Goal: Transaction & Acquisition: Obtain resource

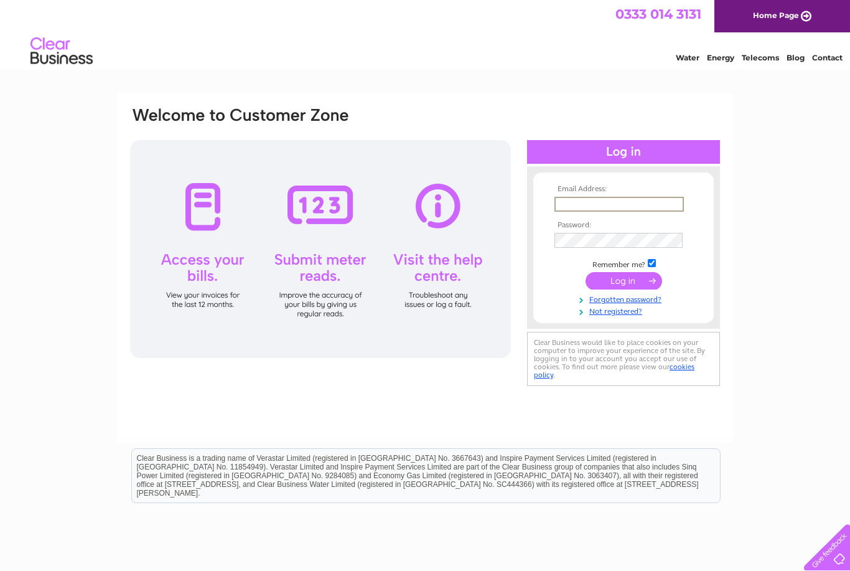
type input "[EMAIL_ADDRESS][DOMAIN_NAME]"
click at [624, 281] on input "submit" at bounding box center [624, 280] width 77 height 17
click at [639, 283] on input "submit" at bounding box center [624, 279] width 77 height 17
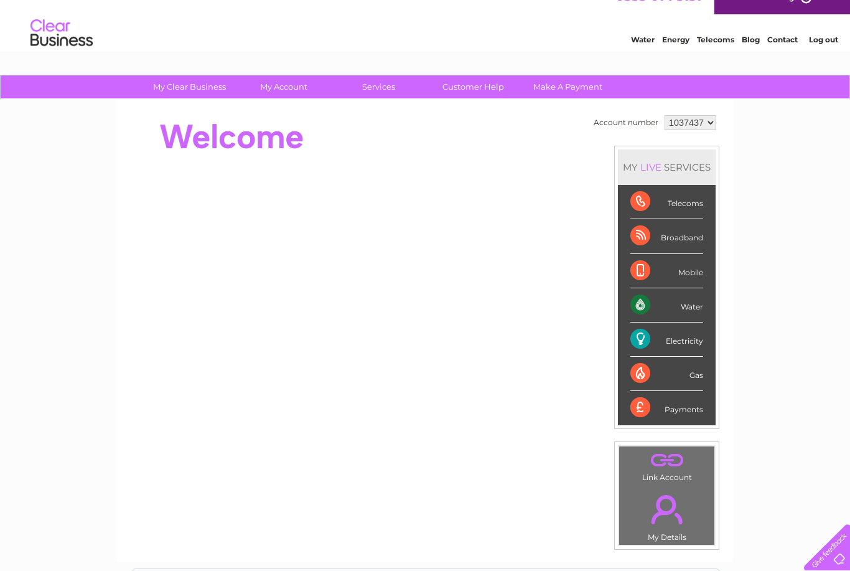
scroll to position [21, 0]
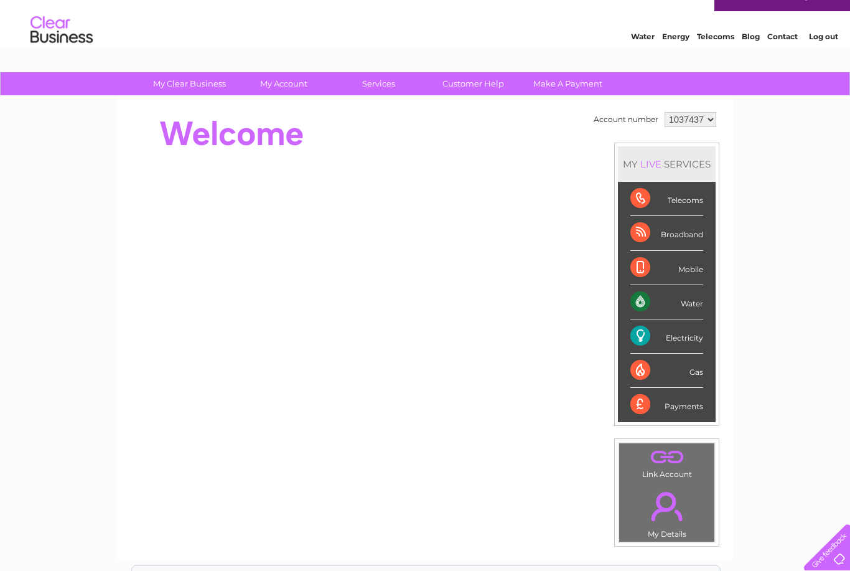
click at [688, 413] on div "Payments" at bounding box center [667, 405] width 73 height 34
click at [694, 407] on div "Payments" at bounding box center [667, 405] width 73 height 34
click at [699, 404] on div "Payments" at bounding box center [667, 405] width 73 height 34
click at [694, 201] on div "Telecoms" at bounding box center [667, 199] width 73 height 34
click at [646, 199] on div "Telecoms" at bounding box center [667, 199] width 73 height 34
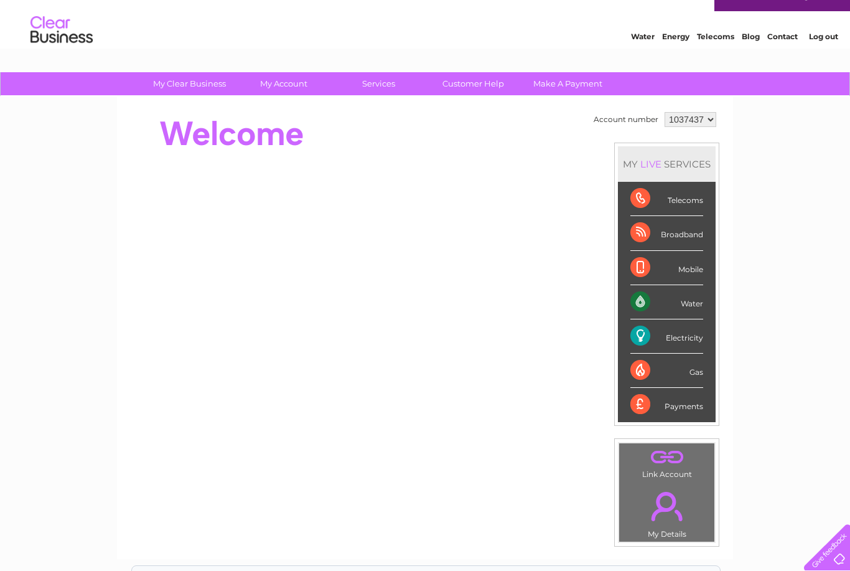
click at [647, 240] on div "Broadband" at bounding box center [667, 233] width 73 height 34
click at [651, 268] on div "Mobile" at bounding box center [667, 268] width 73 height 34
click at [654, 304] on div "Water" at bounding box center [667, 302] width 73 height 34
click at [695, 343] on div "Electricity" at bounding box center [667, 336] width 73 height 34
click at [694, 372] on div "Gas" at bounding box center [667, 371] width 73 height 34
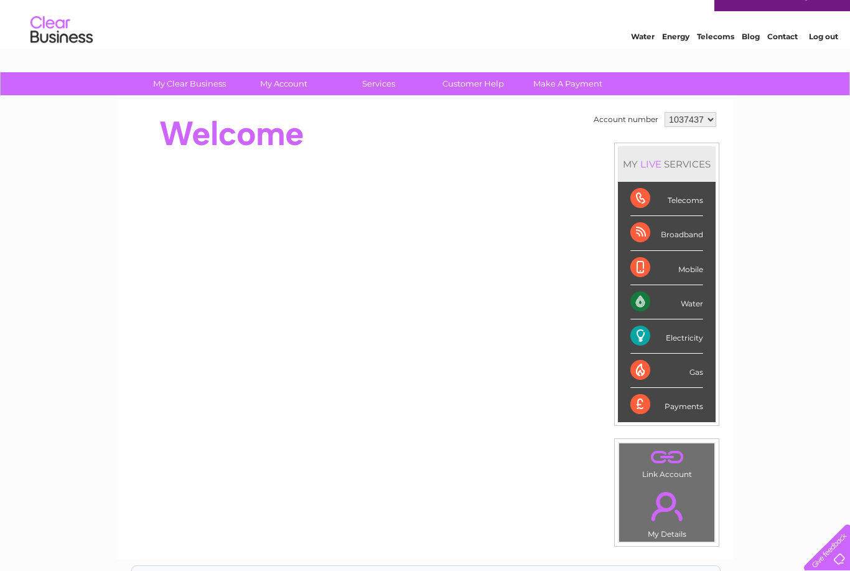
click at [692, 401] on div "Payments" at bounding box center [667, 405] width 73 height 34
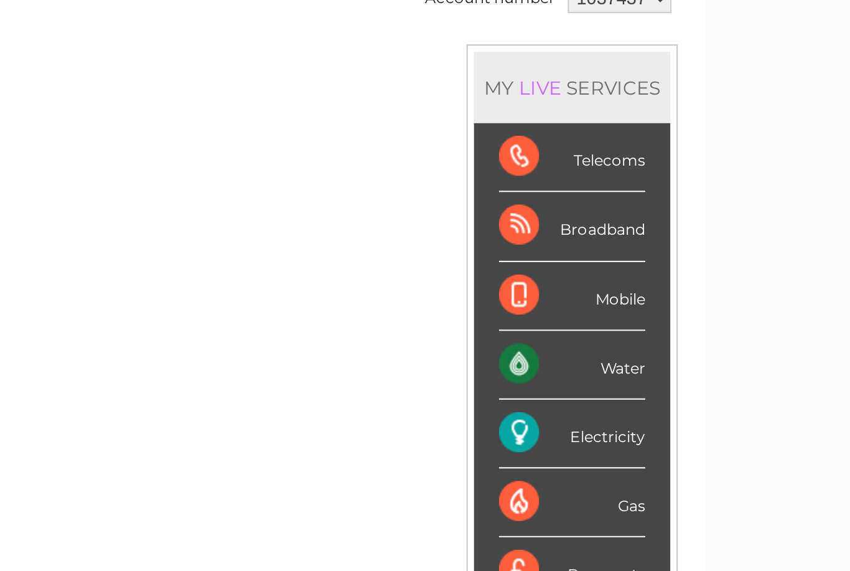
click at [631, 228] on div "Broadband" at bounding box center [667, 245] width 73 height 34
click at [631, 263] on div "Mobile" at bounding box center [667, 280] width 73 height 34
click at [631, 297] on div "Water" at bounding box center [667, 314] width 73 height 34
click at [631, 331] on div "Electricity" at bounding box center [667, 348] width 73 height 34
click at [631, 365] on div "Gas" at bounding box center [667, 382] width 73 height 34
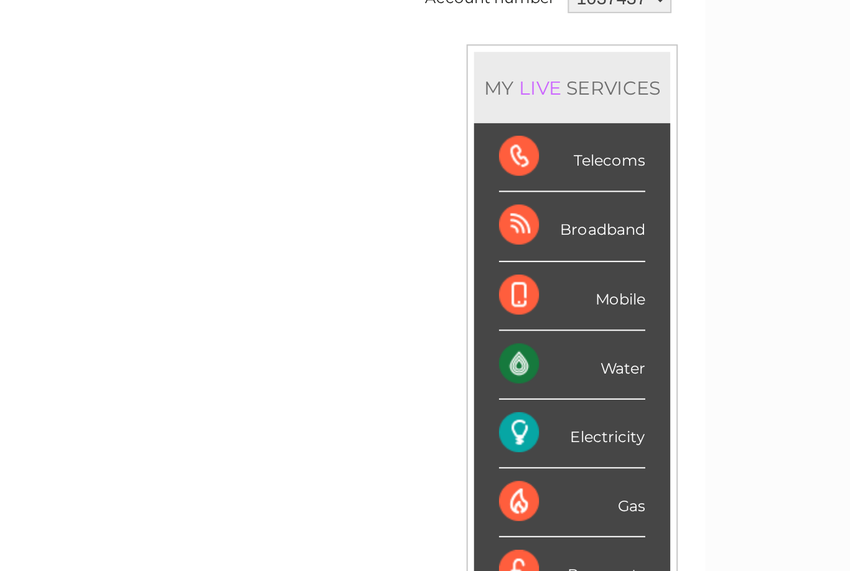
click at [631, 400] on div "Payments" at bounding box center [667, 417] width 73 height 34
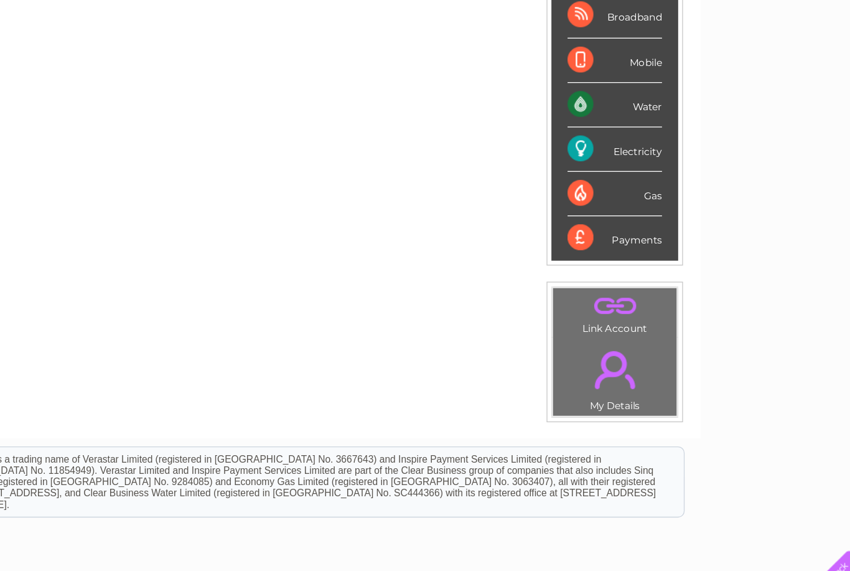
scroll to position [172, 0]
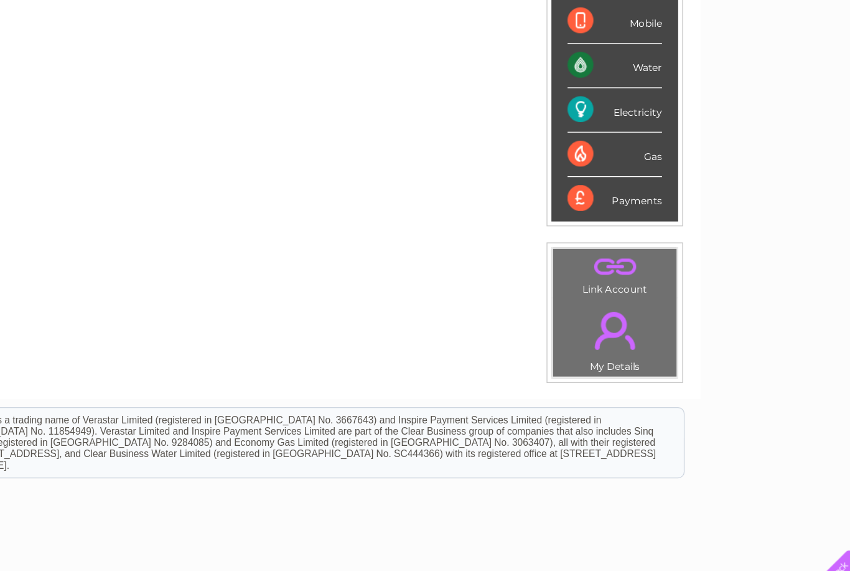
click at [623, 333] on link "." at bounding box center [667, 355] width 89 height 44
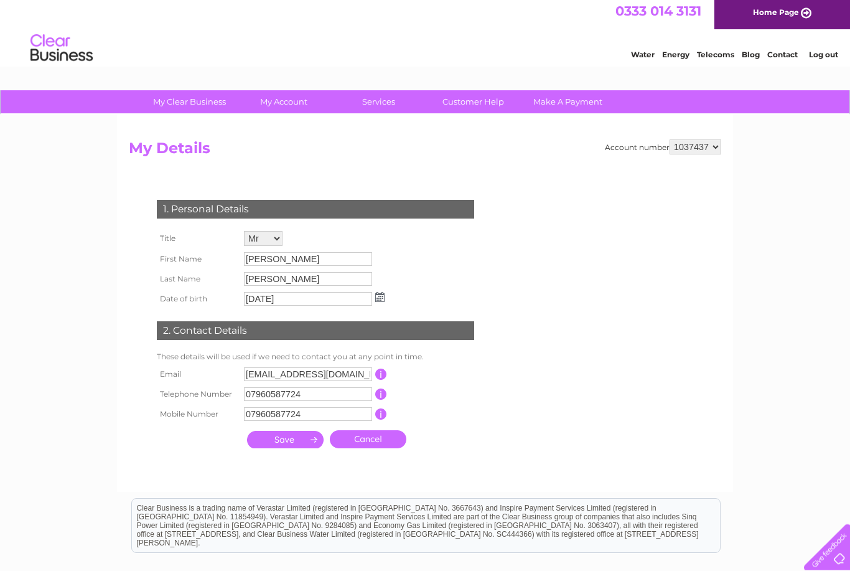
scroll to position [54, 0]
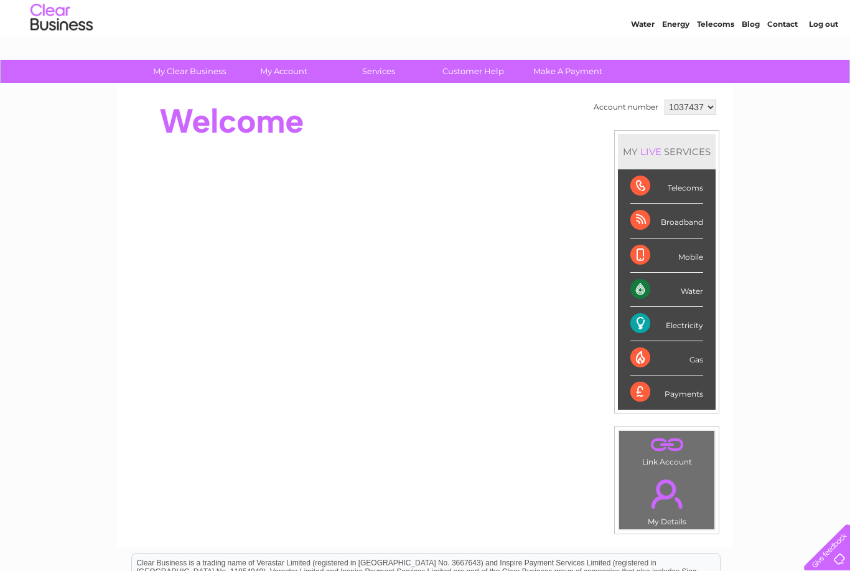
scroll to position [32, 0]
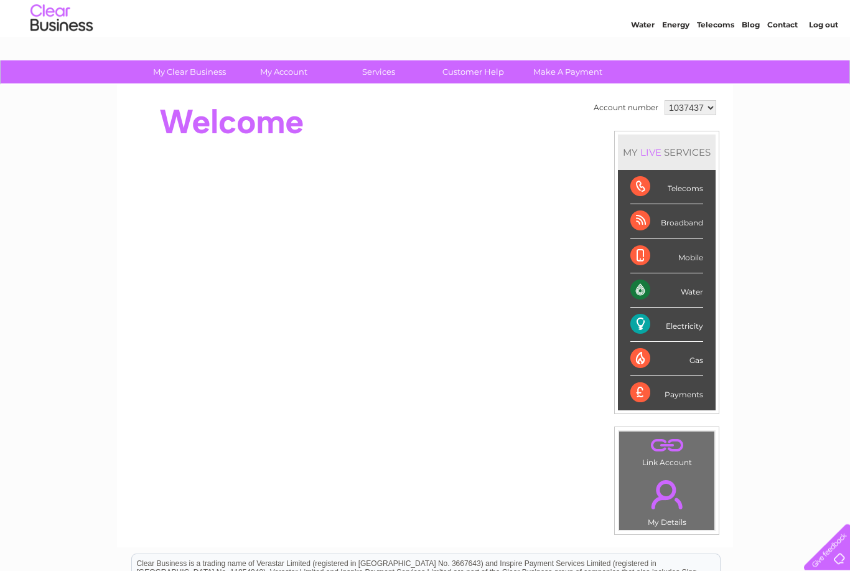
click at [643, 192] on div "Telecoms" at bounding box center [667, 188] width 73 height 34
click at [652, 223] on div "Broadband" at bounding box center [667, 222] width 73 height 34
click at [653, 257] on div "Mobile" at bounding box center [667, 257] width 73 height 34
click at [659, 289] on div "Water" at bounding box center [667, 291] width 73 height 34
click at [658, 326] on div "Electricity" at bounding box center [667, 325] width 73 height 34
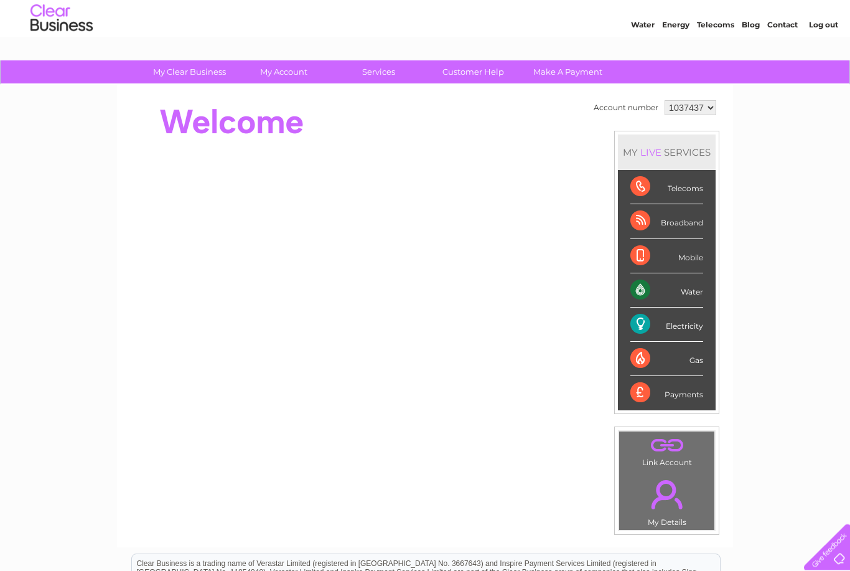
click at [652, 359] on div "Gas" at bounding box center [667, 359] width 73 height 34
click at [664, 388] on div "Payments" at bounding box center [667, 394] width 73 height 34
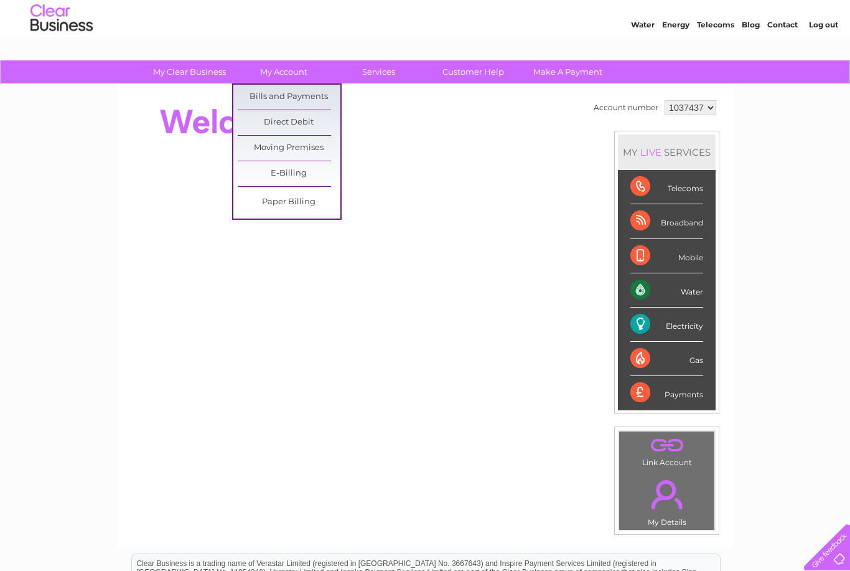
click at [317, 98] on link "Bills and Payments" at bounding box center [289, 97] width 103 height 25
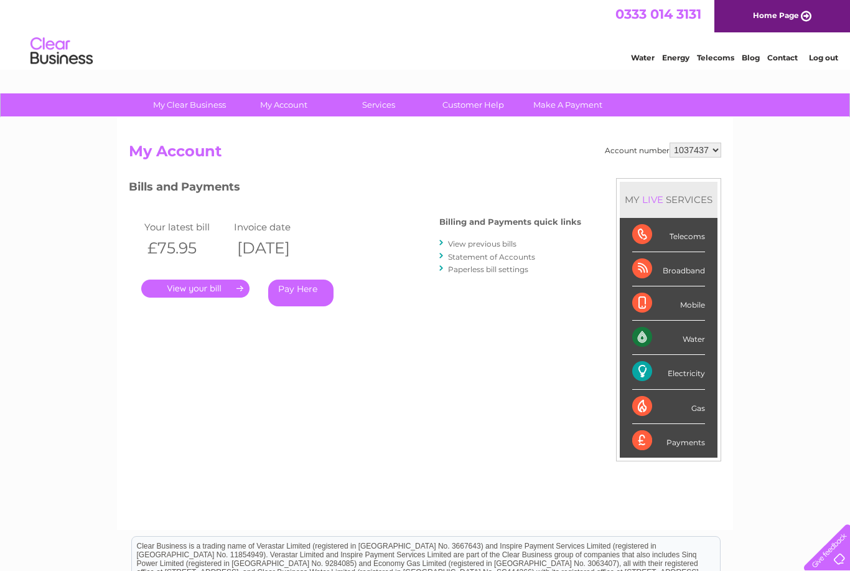
click at [206, 292] on link "." at bounding box center [195, 289] width 108 height 18
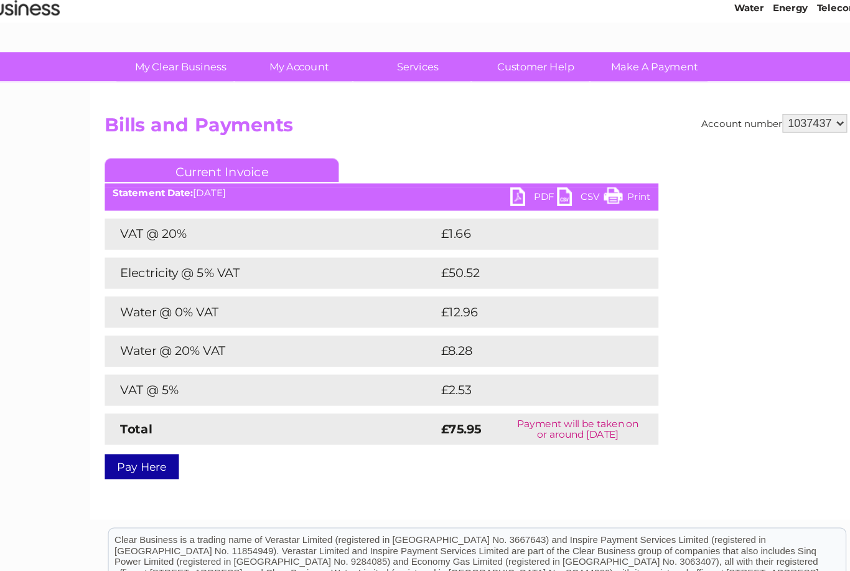
click at [453, 201] on link "PDF" at bounding box center [471, 210] width 37 height 18
